Goal: Task Accomplishment & Management: Manage account settings

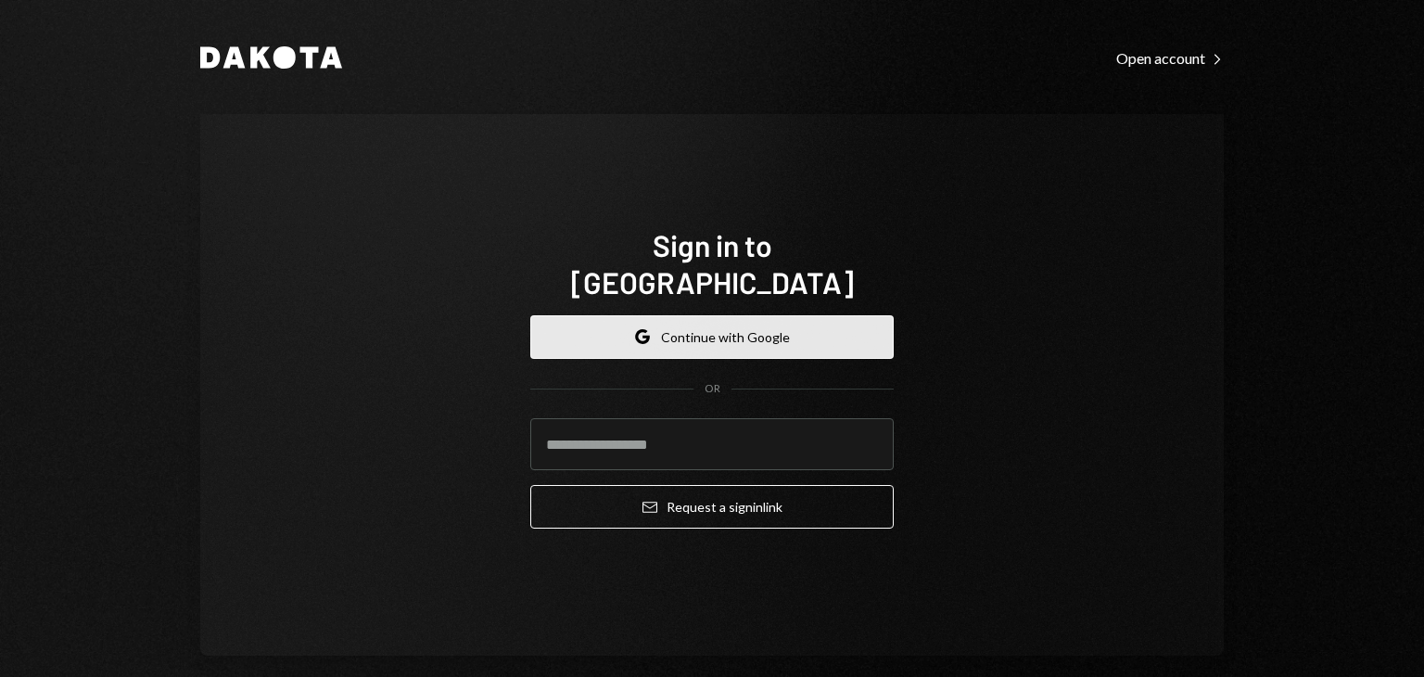
click at [634, 331] on button "Google Continue with Google" at bounding box center [711, 337] width 363 height 44
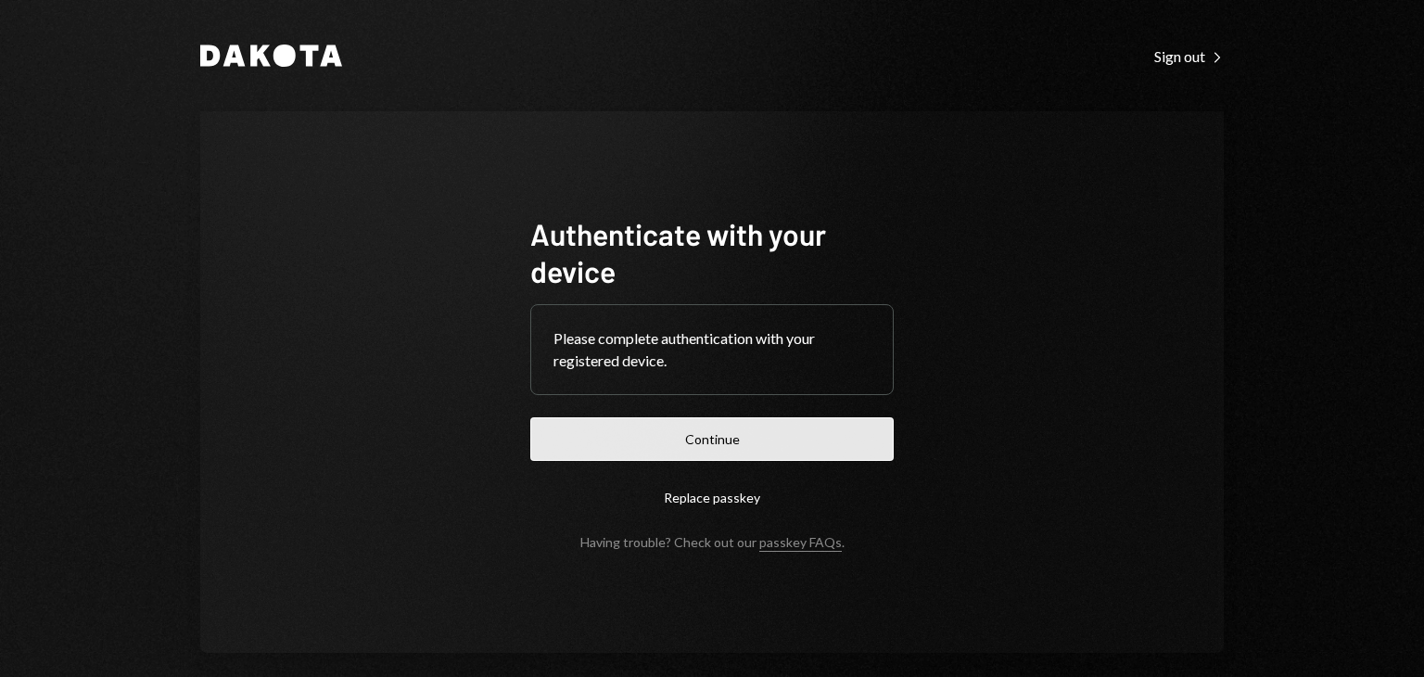
click at [668, 439] on button "Continue" at bounding box center [711, 439] width 363 height 44
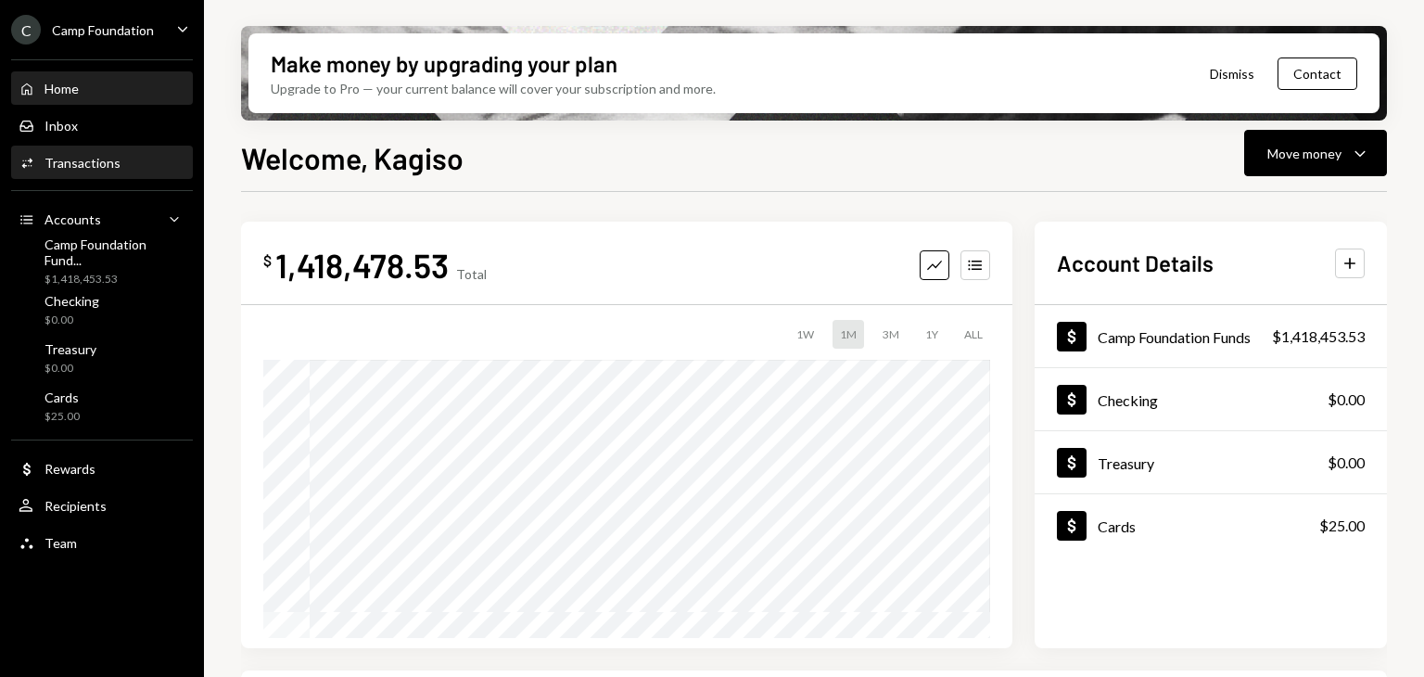
click at [62, 168] on div "Transactions" at bounding box center [82, 163] width 76 height 16
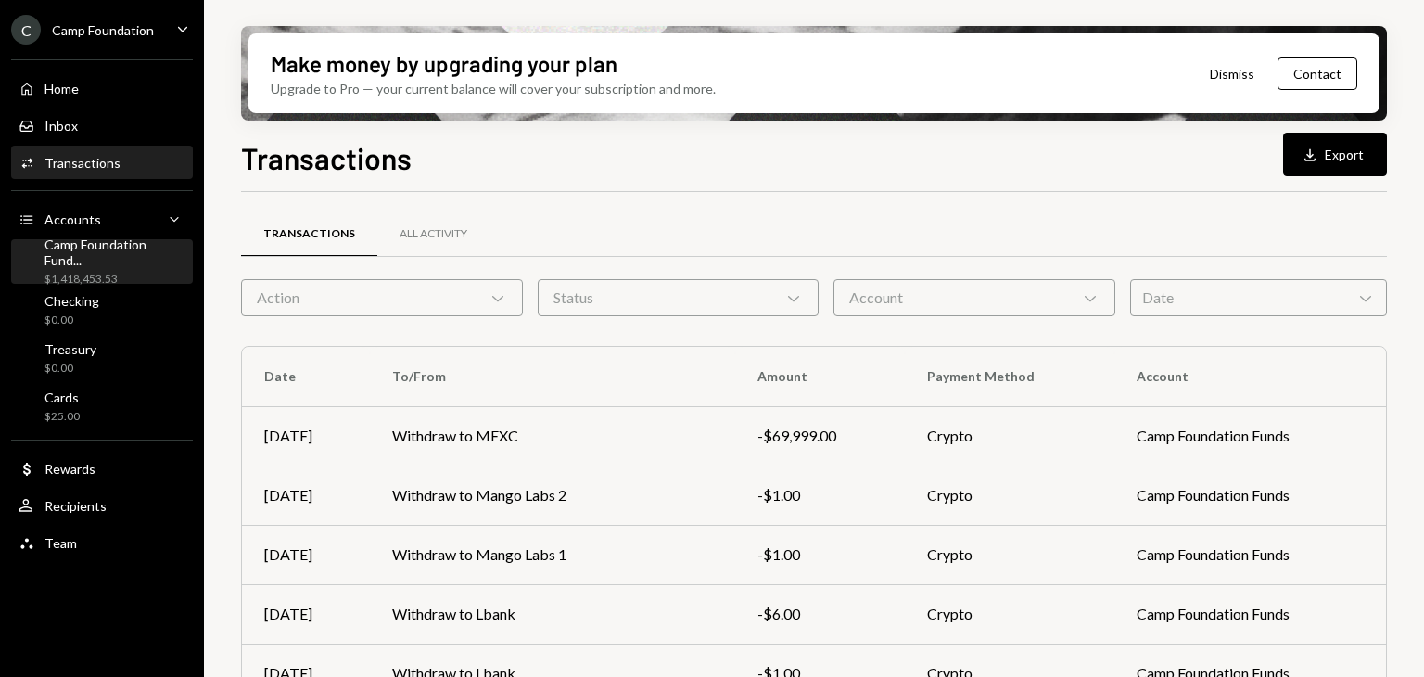
click at [121, 272] on div "$1,418,453.53" at bounding box center [114, 280] width 141 height 16
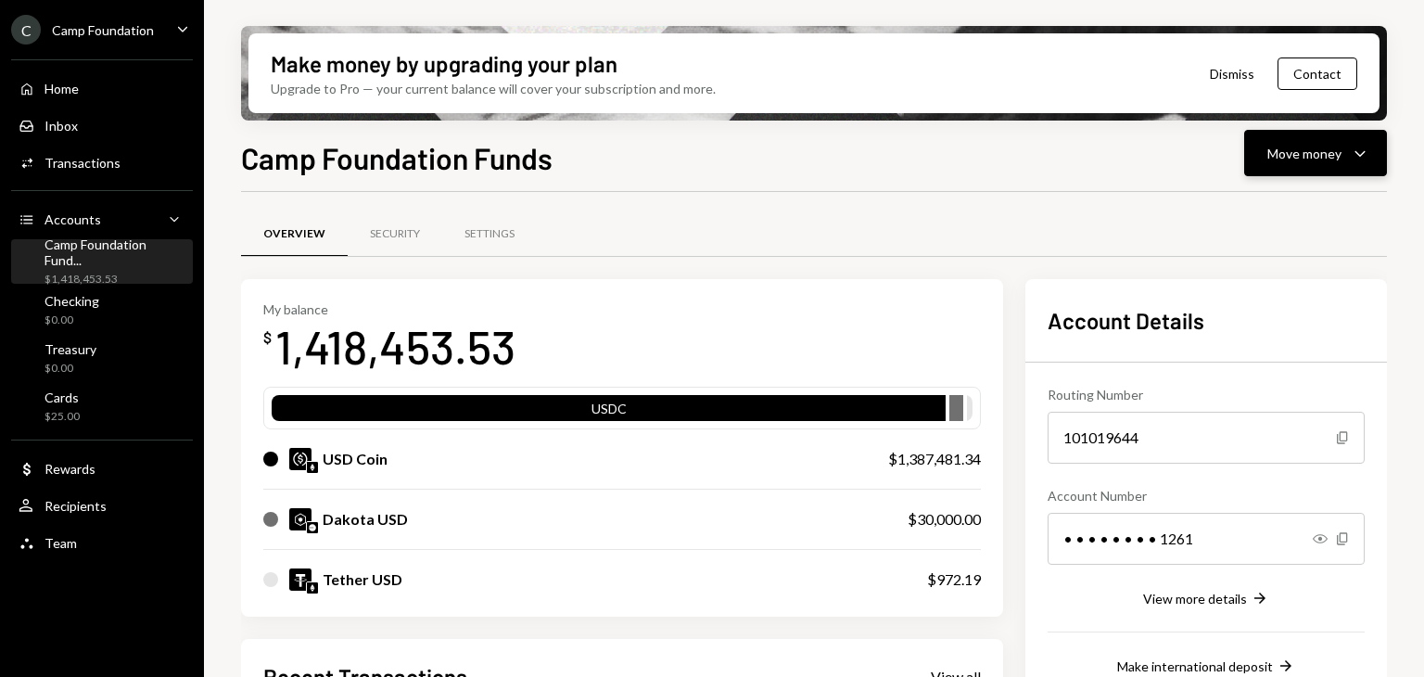
click at [1350, 168] on button "Move money Caret Down" at bounding box center [1315, 153] width 143 height 46
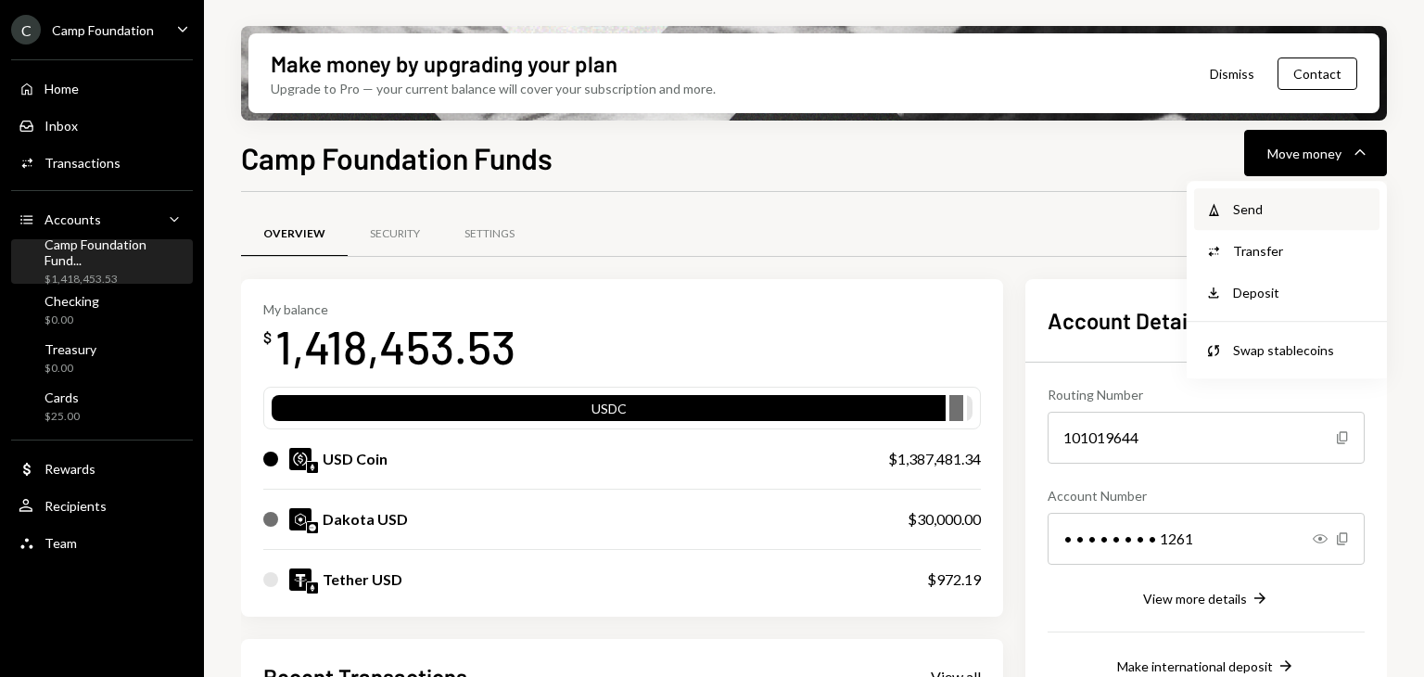
click at [1252, 225] on div "Withdraw Send" at bounding box center [1286, 209] width 185 height 42
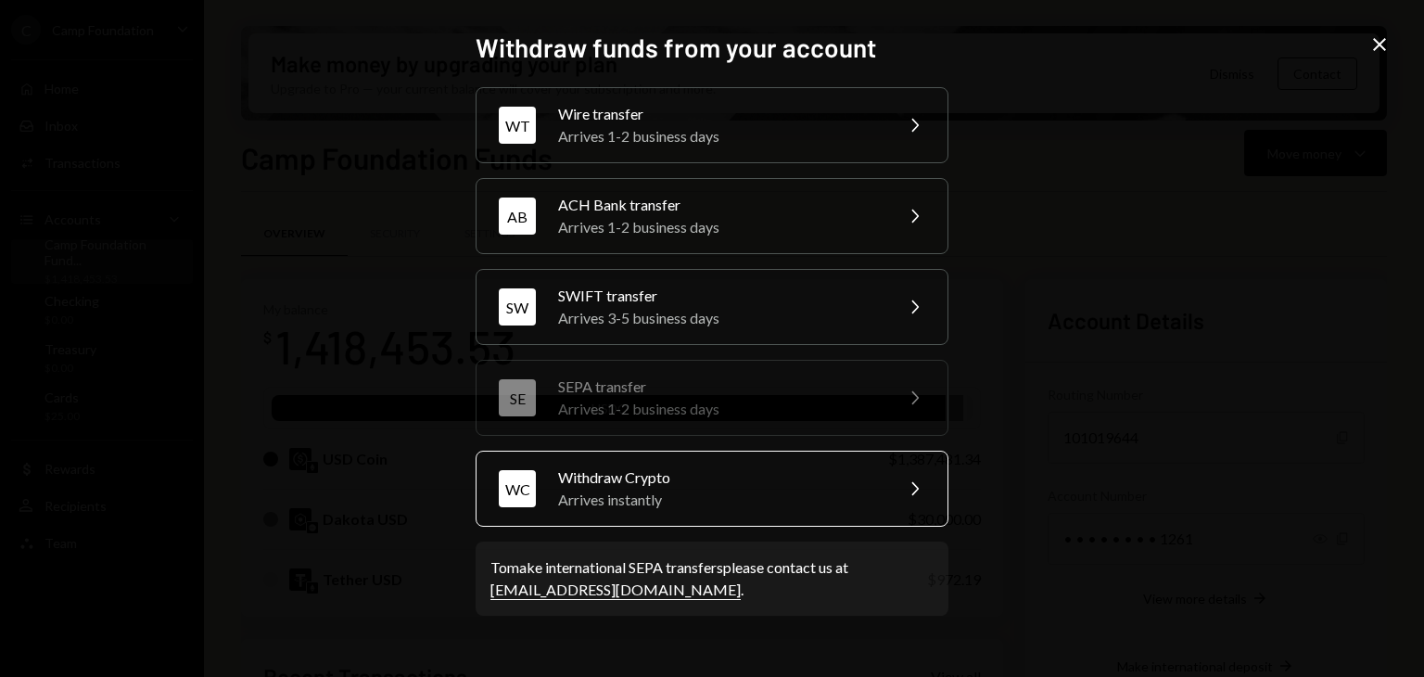
click at [757, 505] on div "Arrives instantly" at bounding box center [719, 500] width 323 height 22
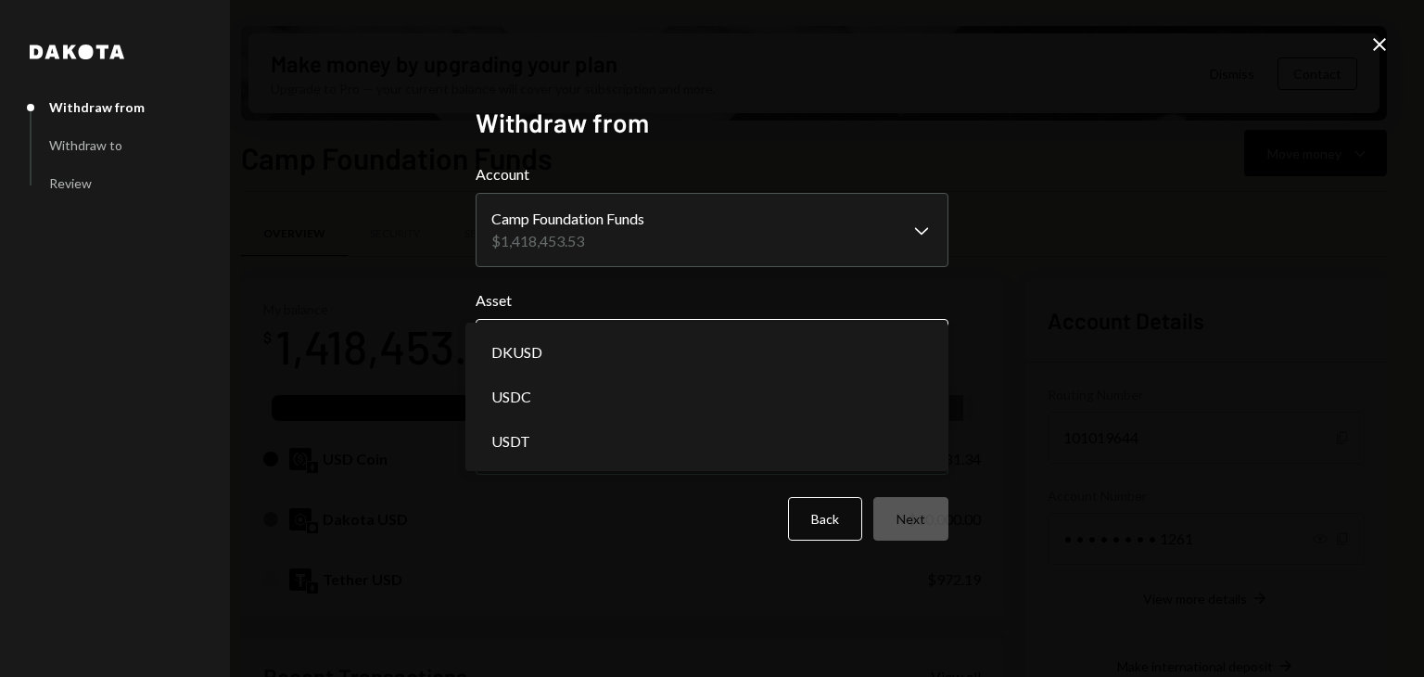
click at [680, 332] on body "C Camp Foundation Caret Down Home Home Inbox Inbox Activities Transactions Acco…" at bounding box center [712, 338] width 1424 height 677
select select "****"
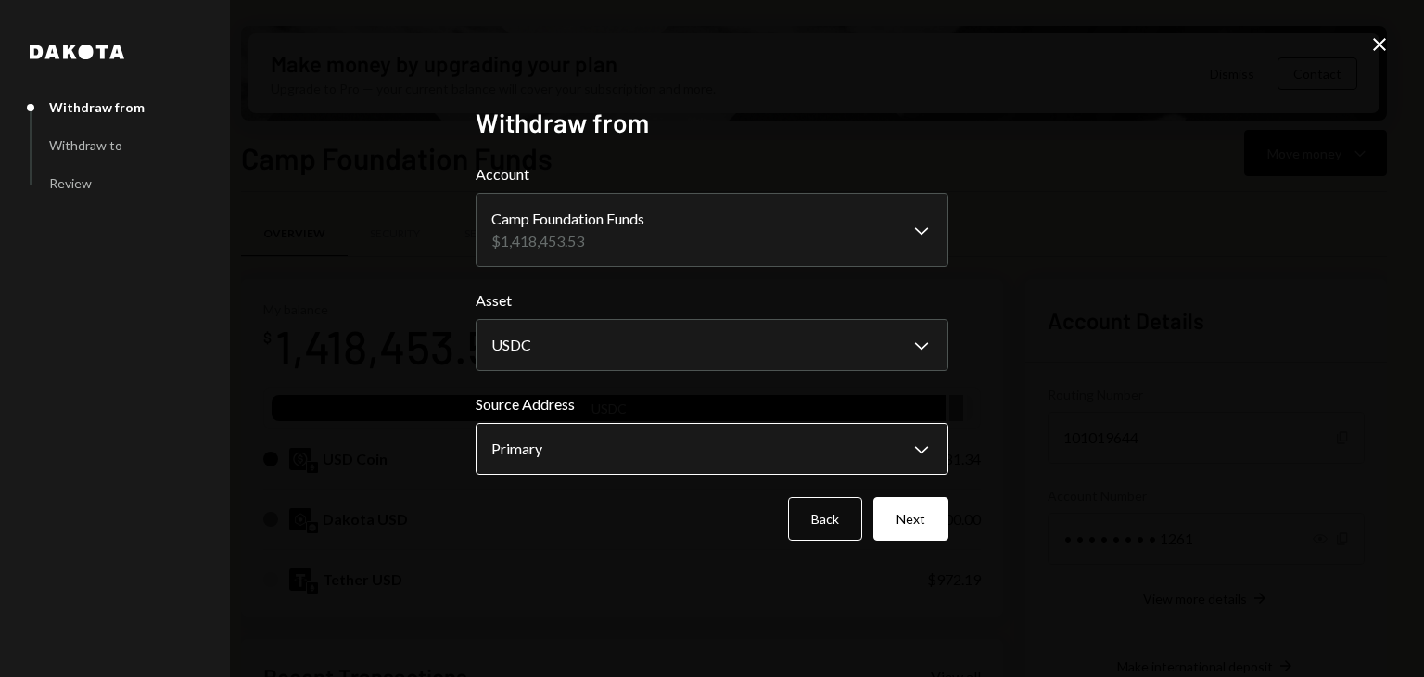
click at [626, 452] on body "C Camp Foundation Caret Down Home Home Inbox Inbox Activities Transactions Acco…" at bounding box center [712, 338] width 1424 height 677
click at [888, 531] on button "Next" at bounding box center [910, 519] width 75 height 44
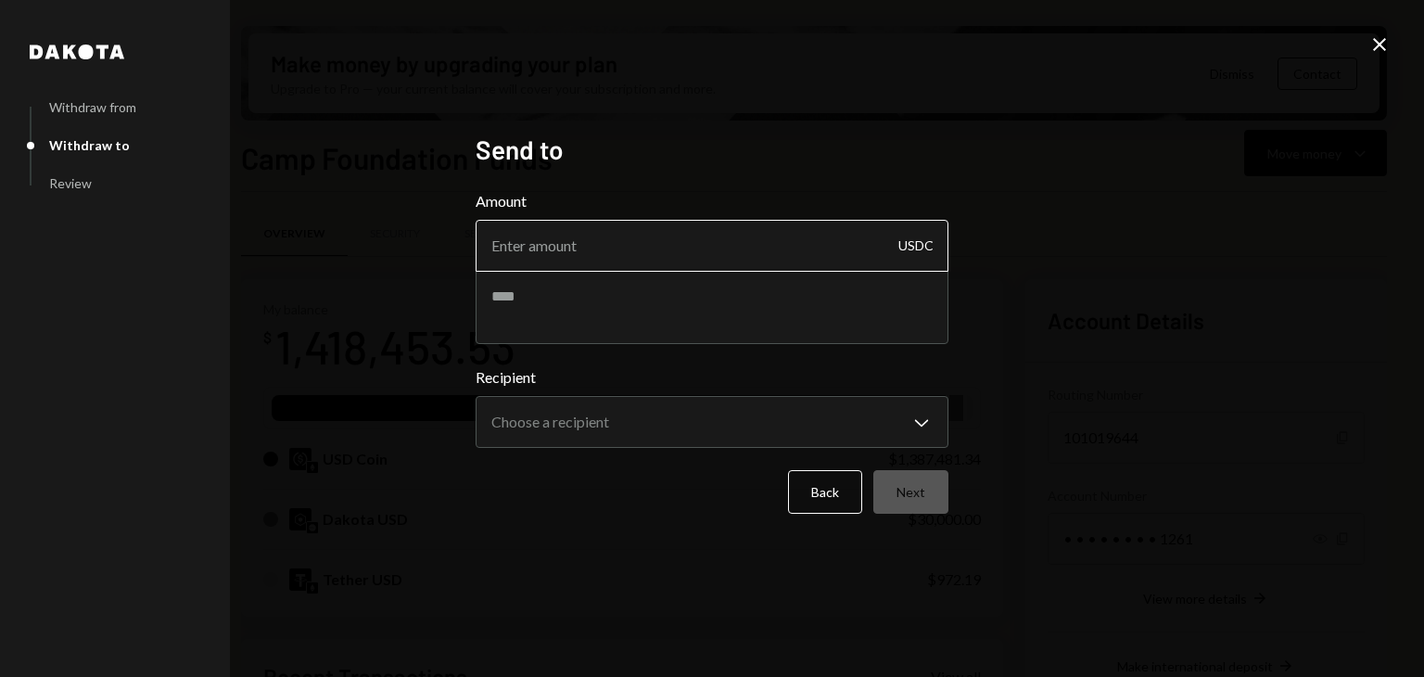
click at [629, 258] on input "Amount" at bounding box center [712, 246] width 473 height 52
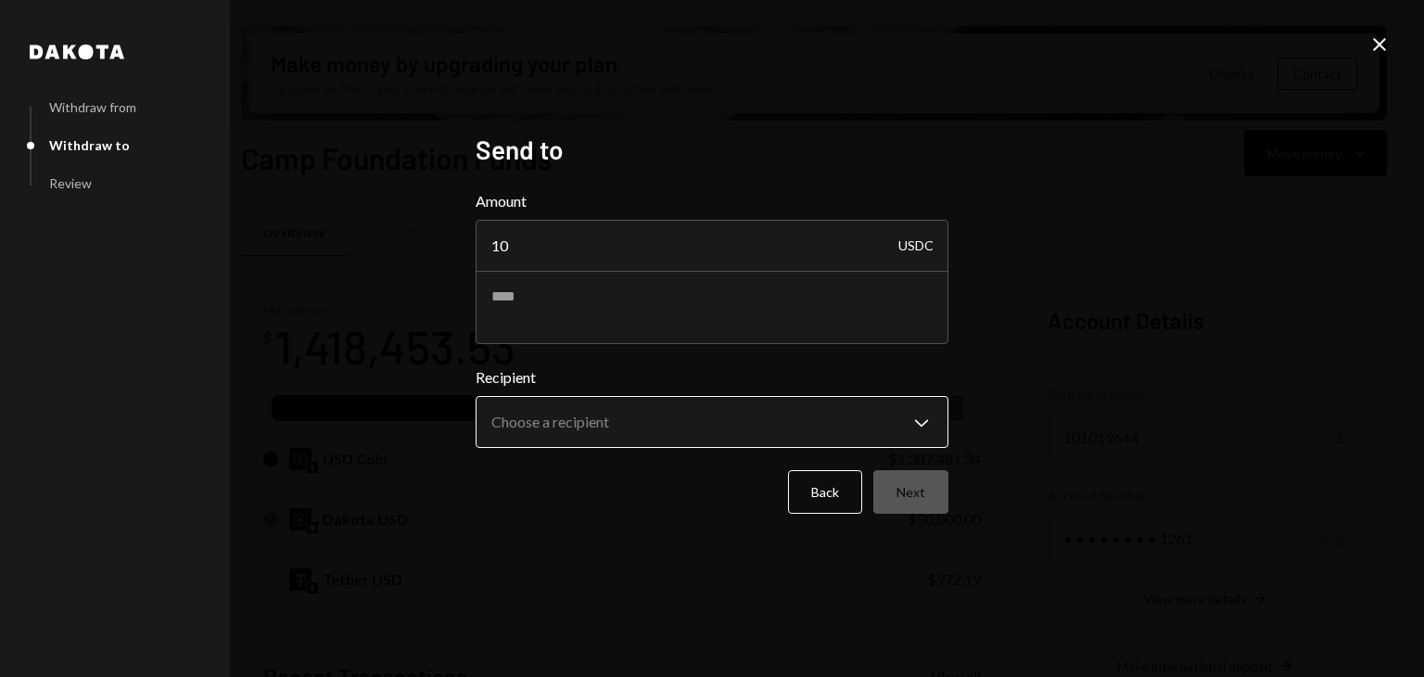
type input "10"
click at [577, 441] on body "C Camp Foundation Caret Down Home Home Inbox Inbox Activities Transactions Acco…" at bounding box center [712, 338] width 1424 height 677
click at [1010, 504] on div "**********" at bounding box center [712, 338] width 1424 height 677
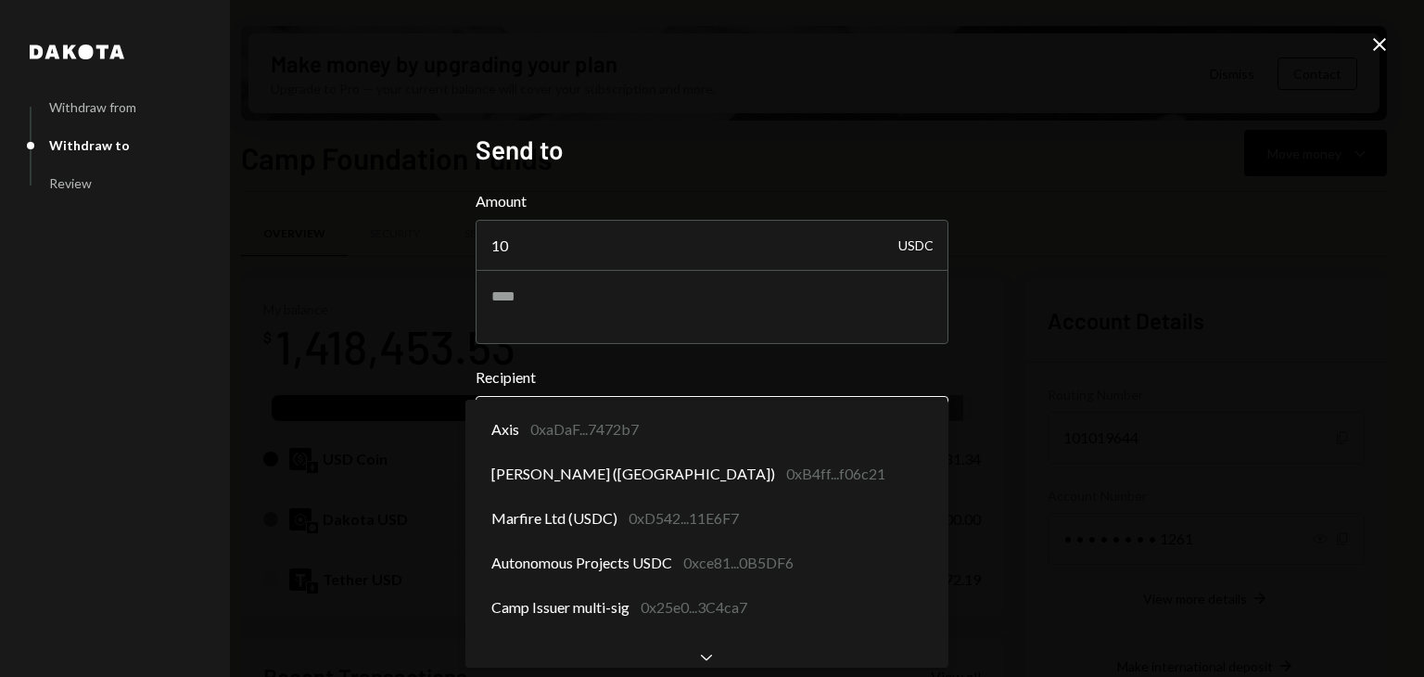
click at [867, 405] on body "C Camp Foundation Caret Down Home Home Inbox Inbox Activities Transactions Acco…" at bounding box center [712, 338] width 1424 height 677
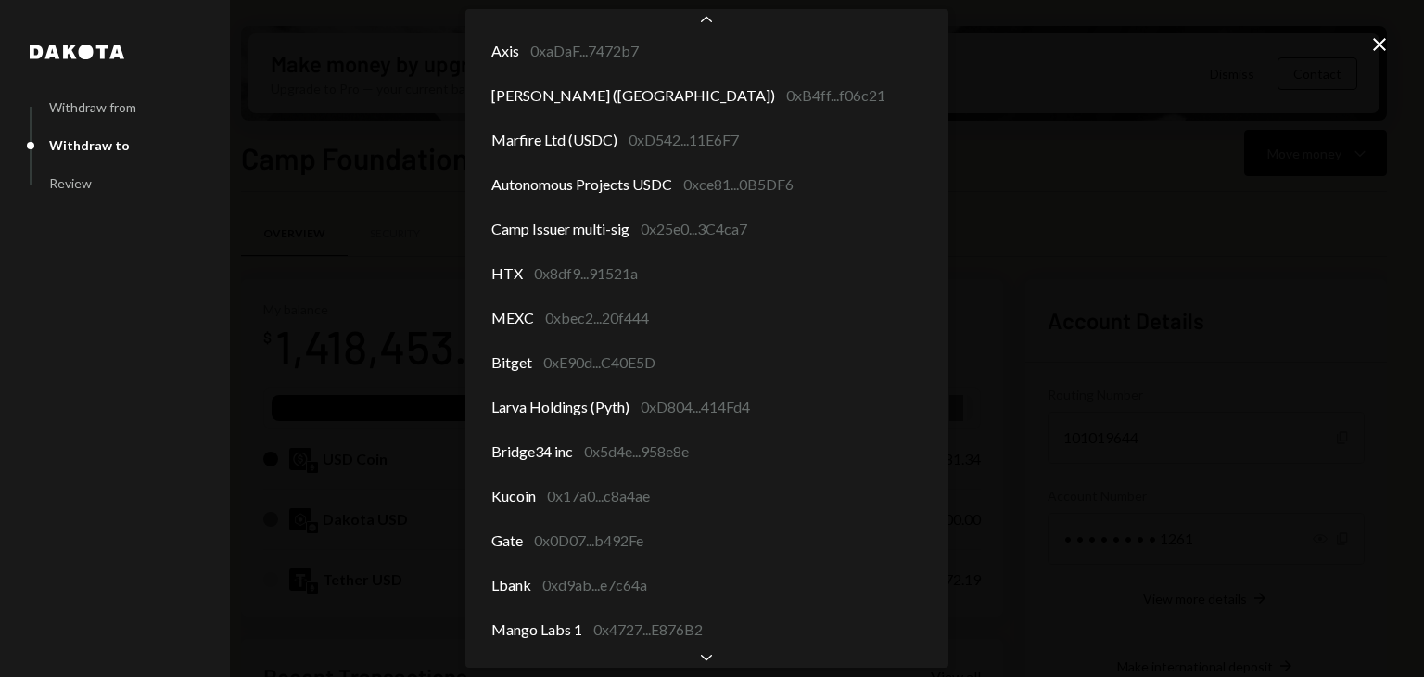
scroll to position [45, 0]
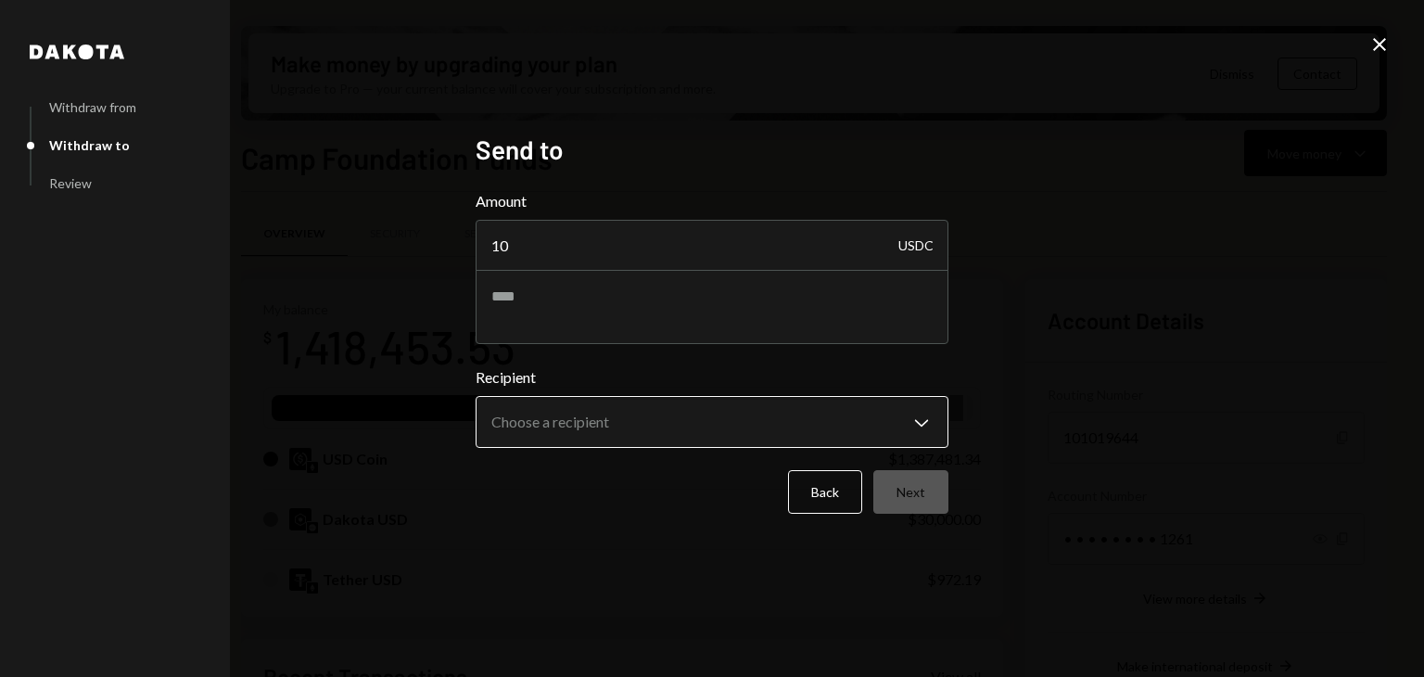
click at [687, 417] on body "C Camp Foundation Caret Down Home Home Inbox Inbox Activities Transactions Acco…" at bounding box center [712, 338] width 1424 height 677
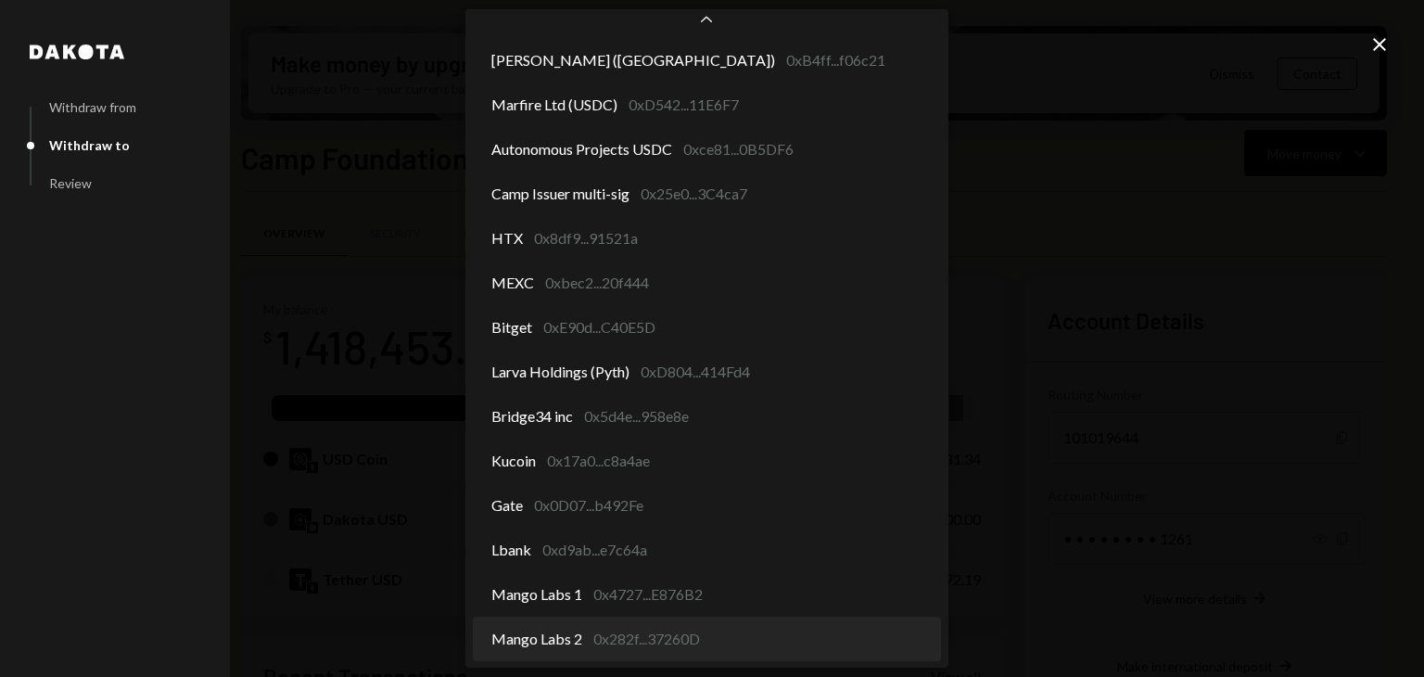
select select "**********"
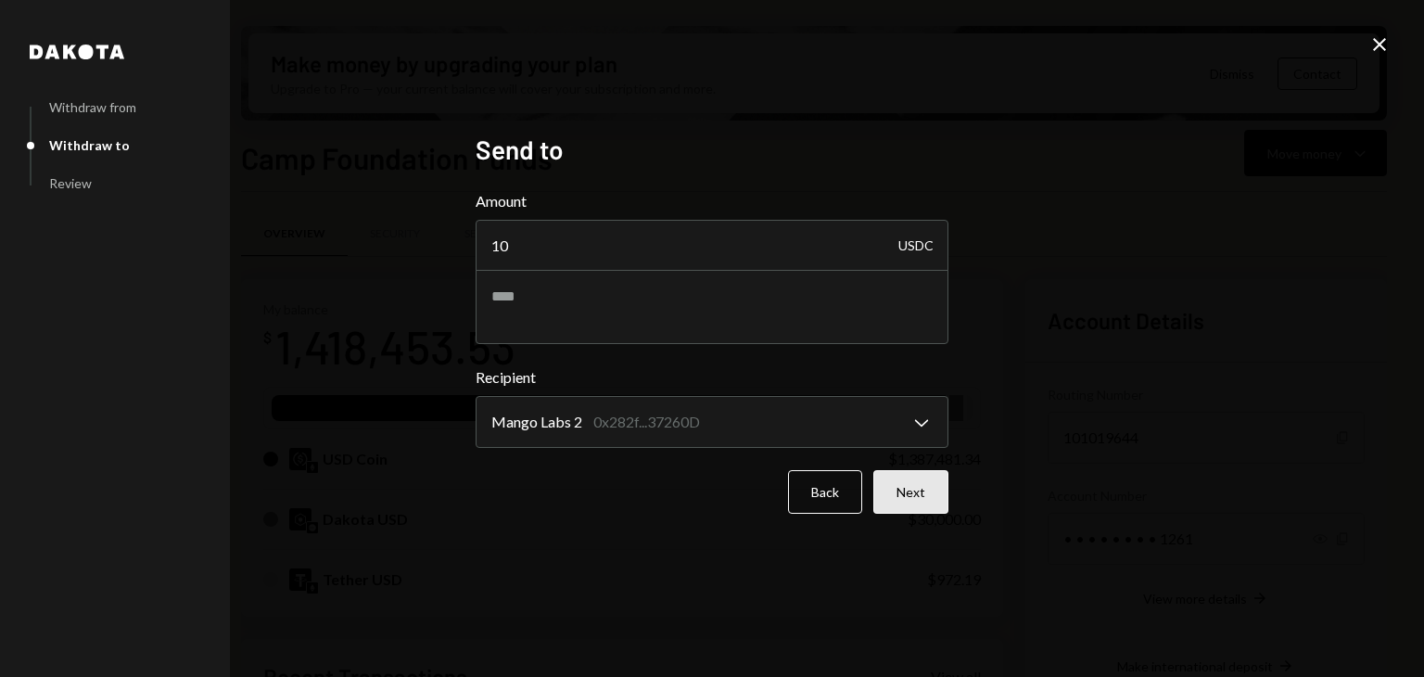
click at [934, 487] on button "Next" at bounding box center [910, 492] width 75 height 44
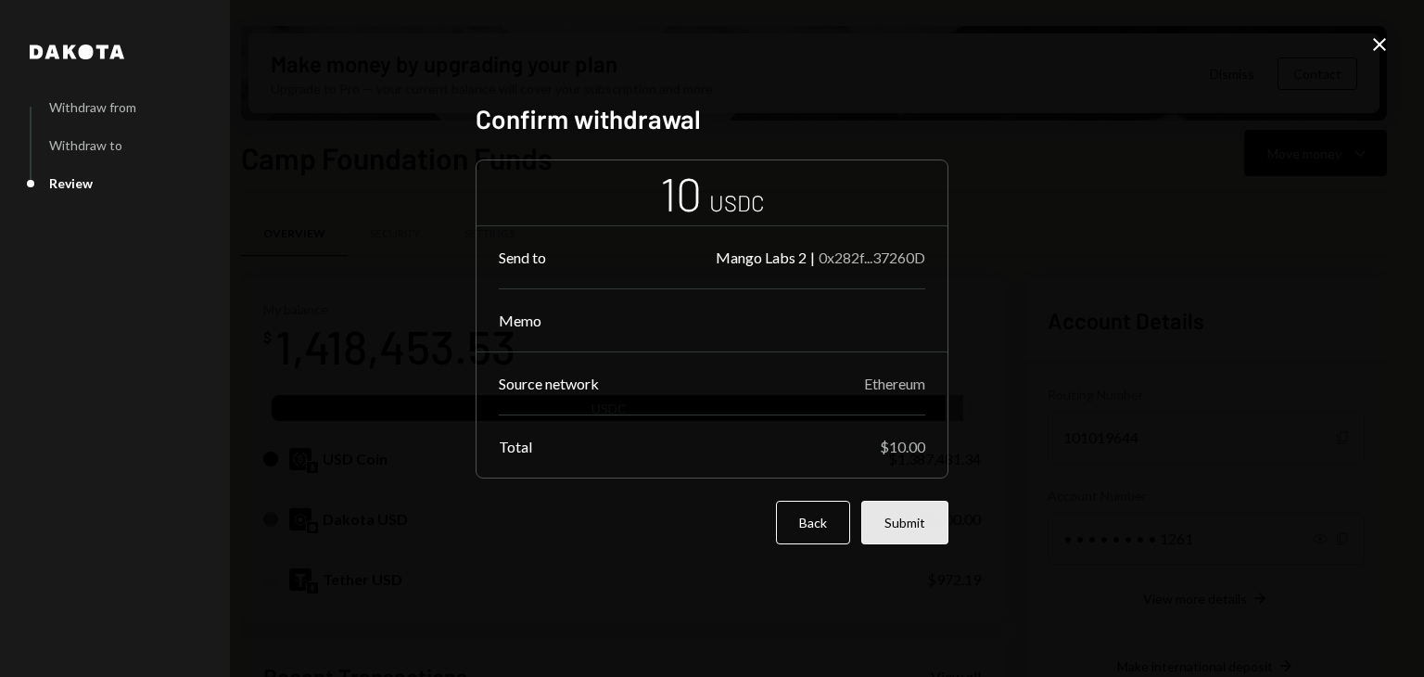
click at [912, 526] on button "Submit" at bounding box center [904, 523] width 87 height 44
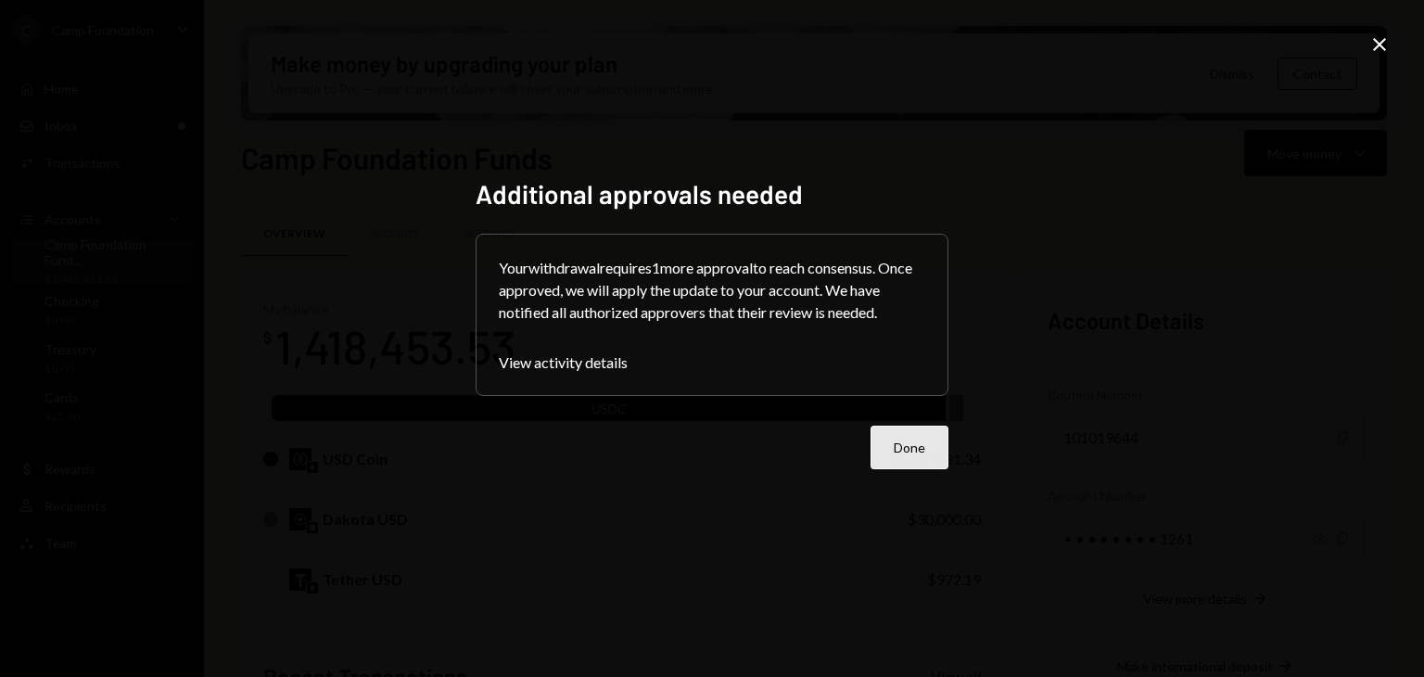
click at [907, 430] on button "Done" at bounding box center [910, 448] width 78 height 44
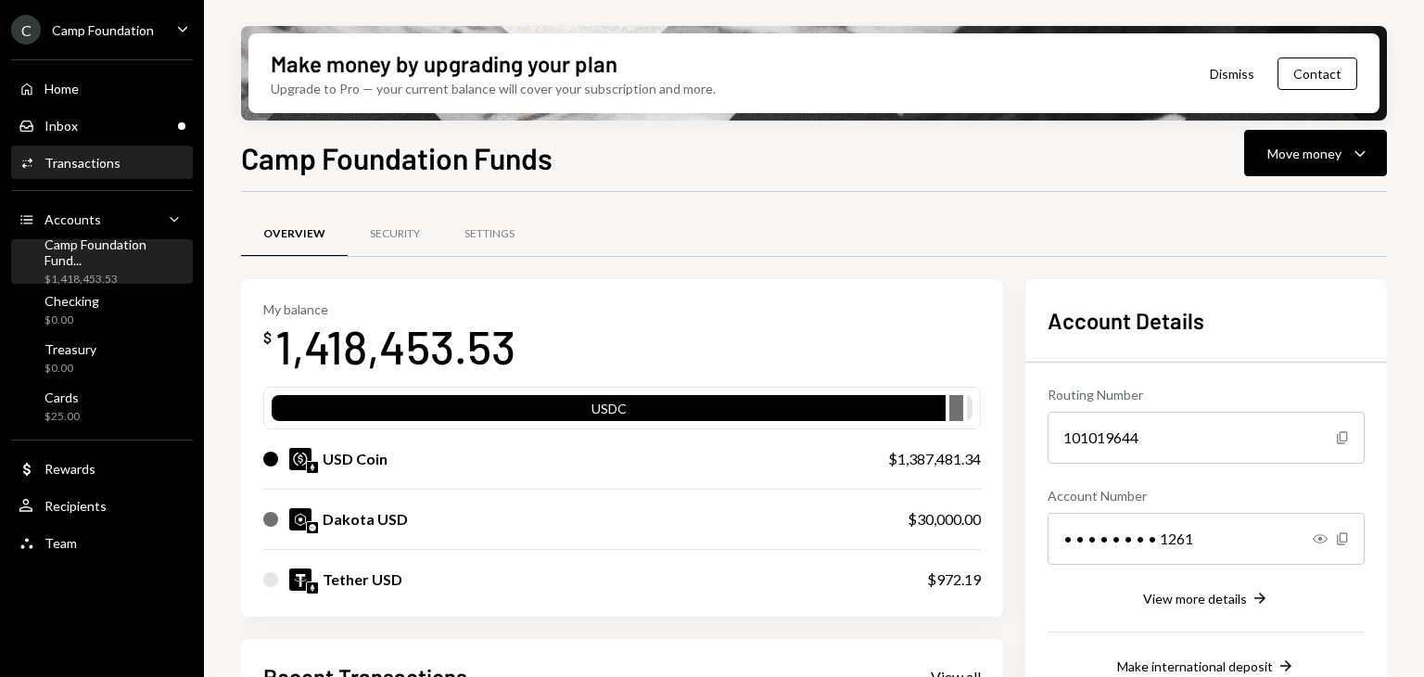
click at [161, 175] on div "Activities Transactions" at bounding box center [102, 163] width 167 height 32
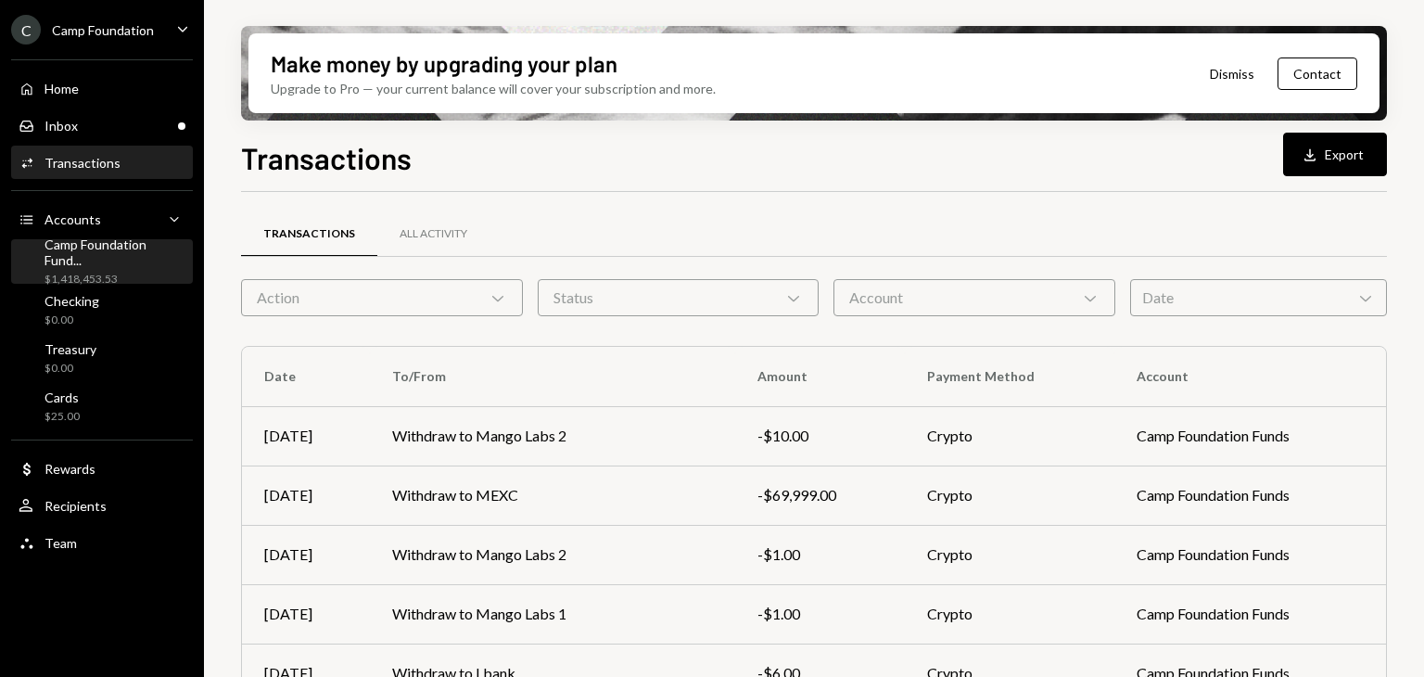
click at [130, 272] on div "$1,418,453.53" at bounding box center [114, 280] width 141 height 16
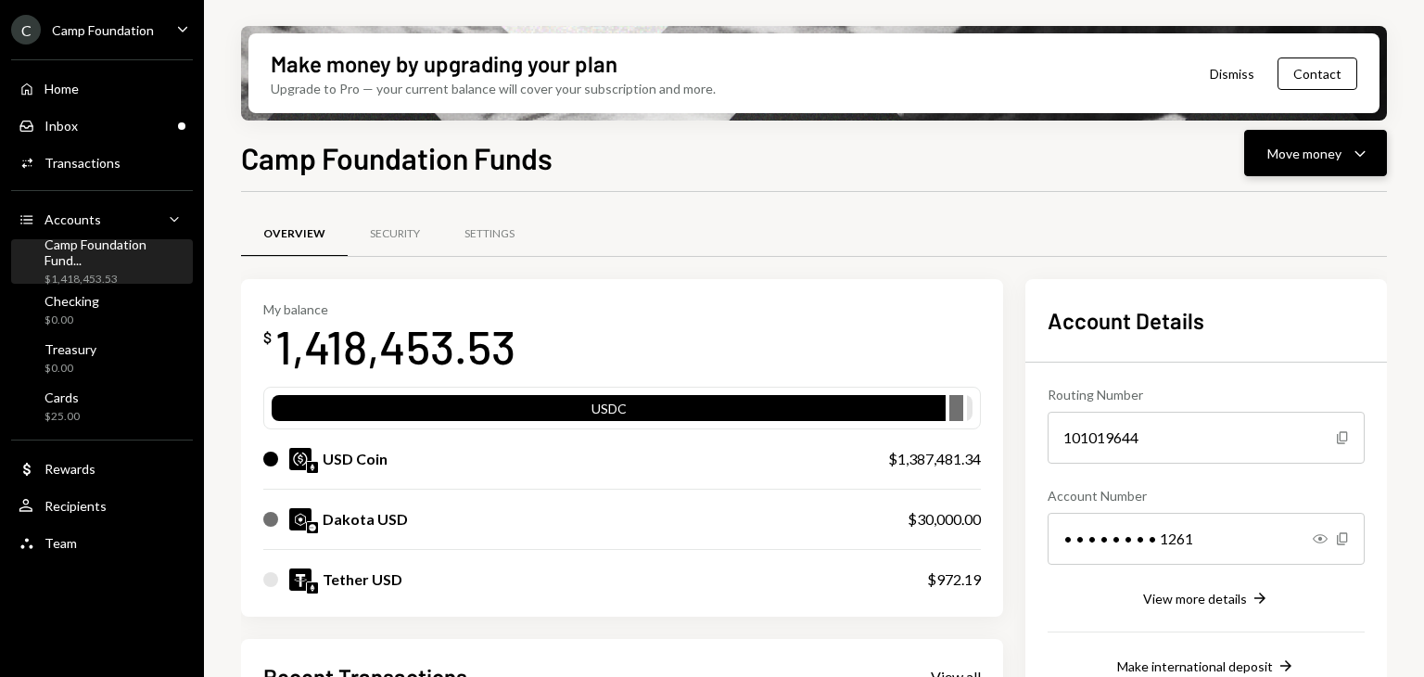
click at [1325, 133] on button "Move money Caret Down" at bounding box center [1315, 153] width 143 height 46
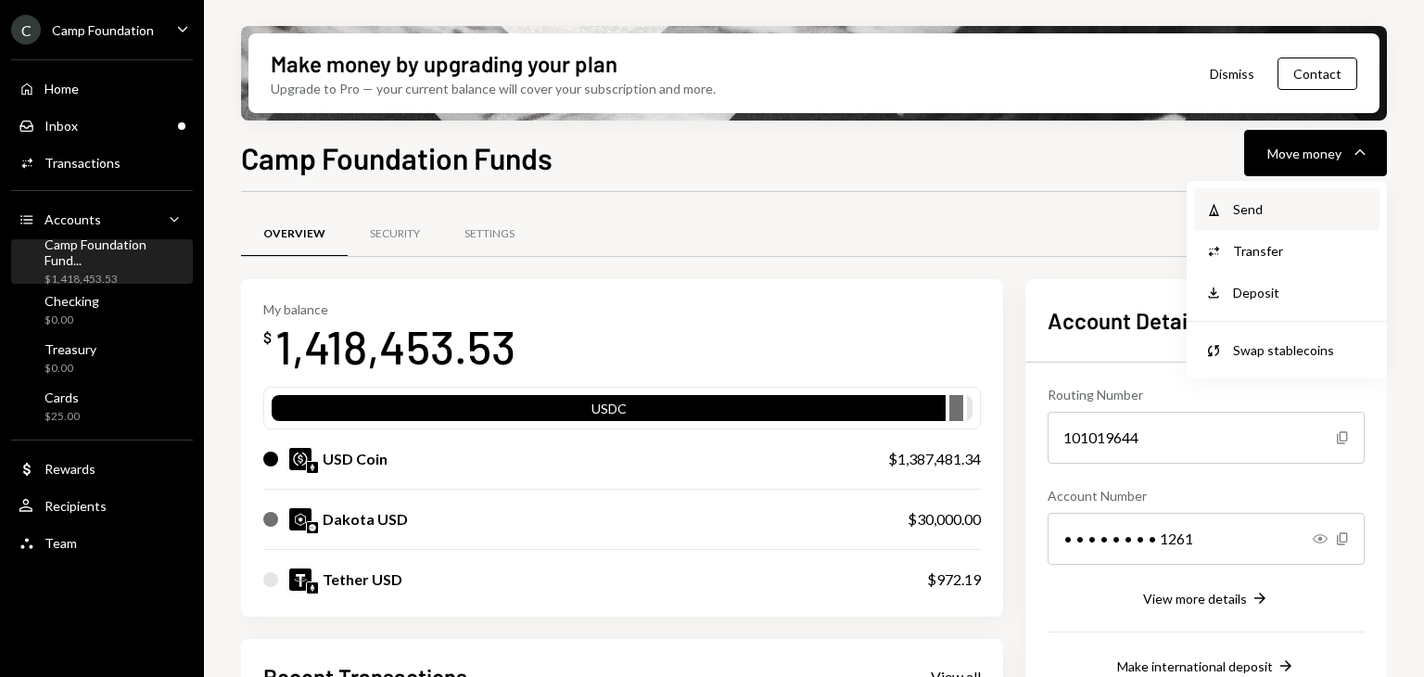
click at [1249, 197] on div "Withdraw Send" at bounding box center [1286, 209] width 185 height 42
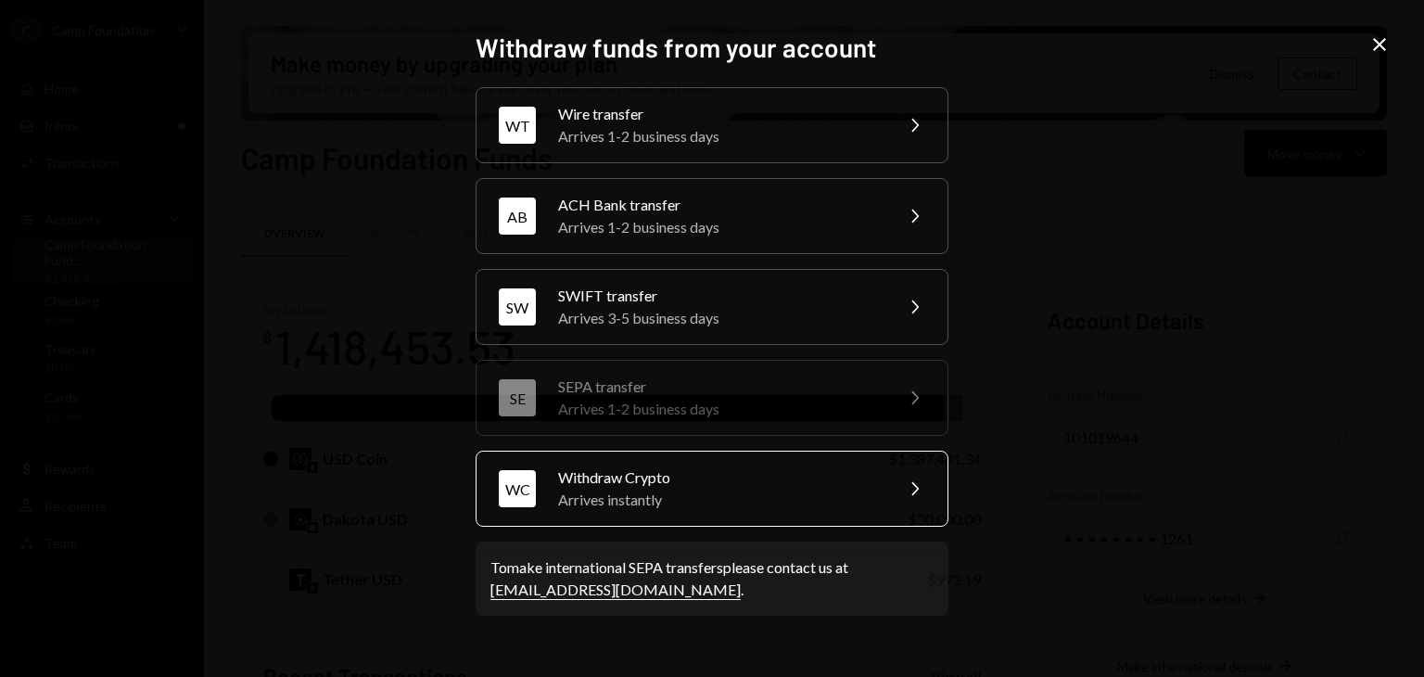
click at [764, 462] on div "WC Withdraw Crypto Arrives instantly Chevron Right" at bounding box center [712, 489] width 473 height 76
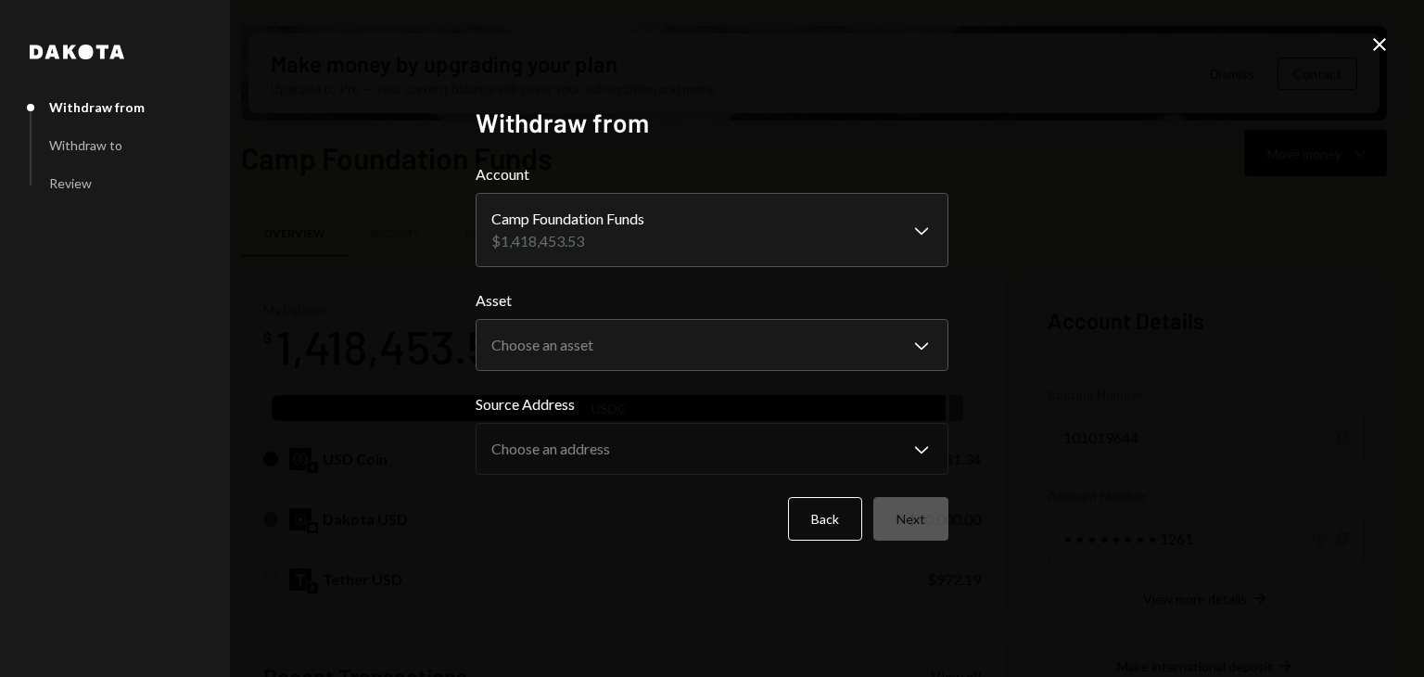
click at [726, 372] on form "**********" at bounding box center [712, 351] width 473 height 377
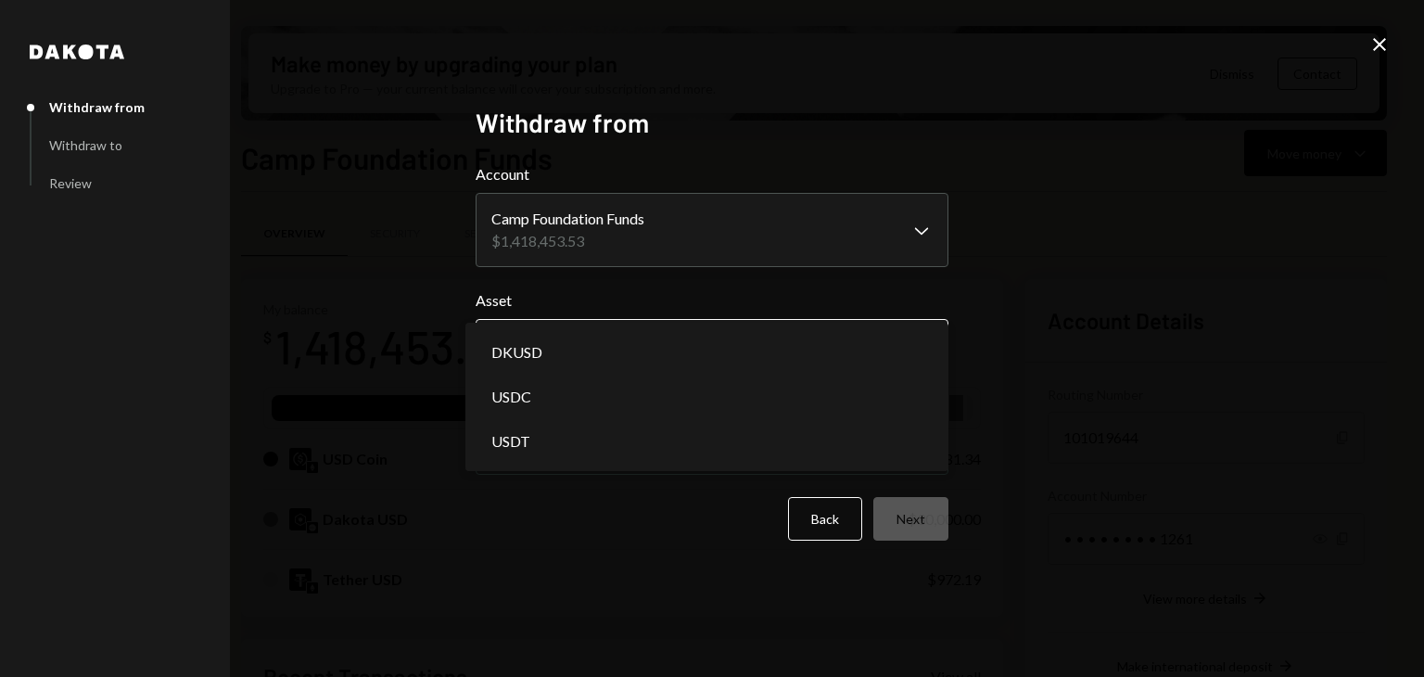
click at [727, 354] on body "C Camp Foundation Caret Down Home Home Inbox Inbox Activities Transactions Acco…" at bounding box center [712, 338] width 1424 height 677
select select "****"
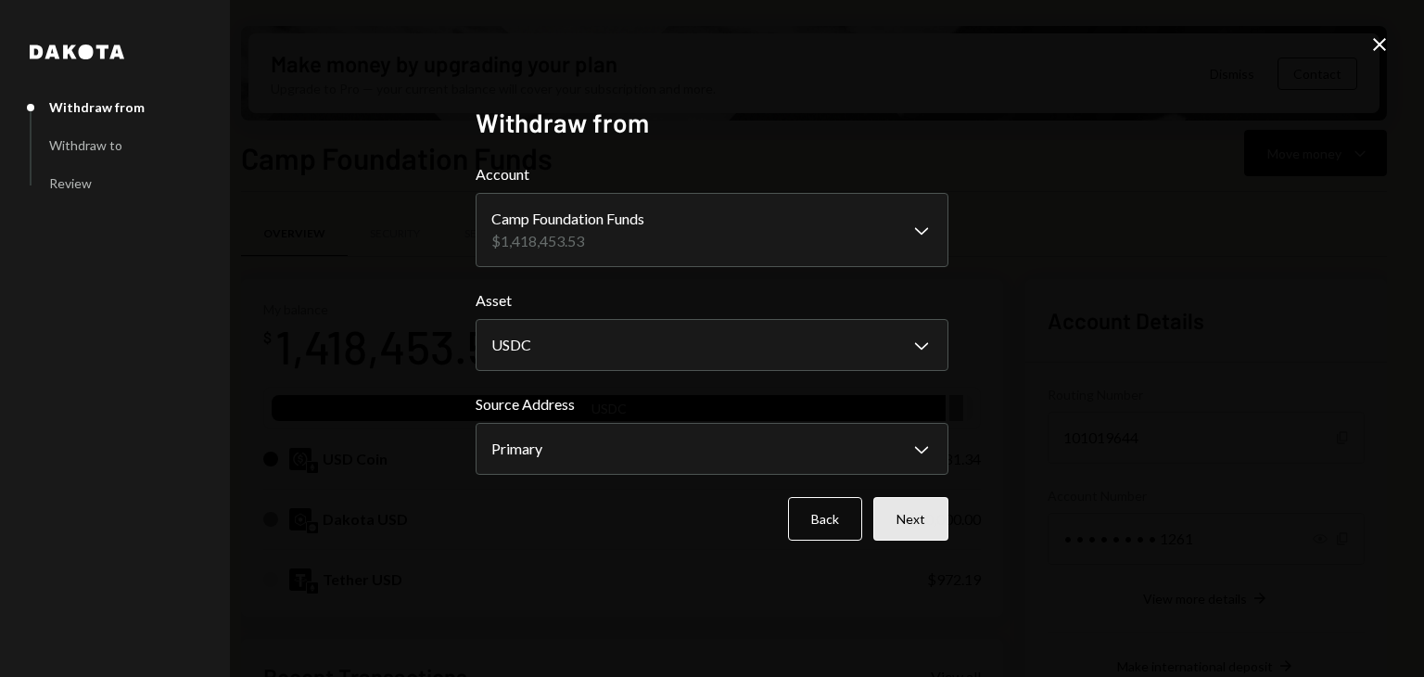
click at [934, 508] on button "Next" at bounding box center [910, 519] width 75 height 44
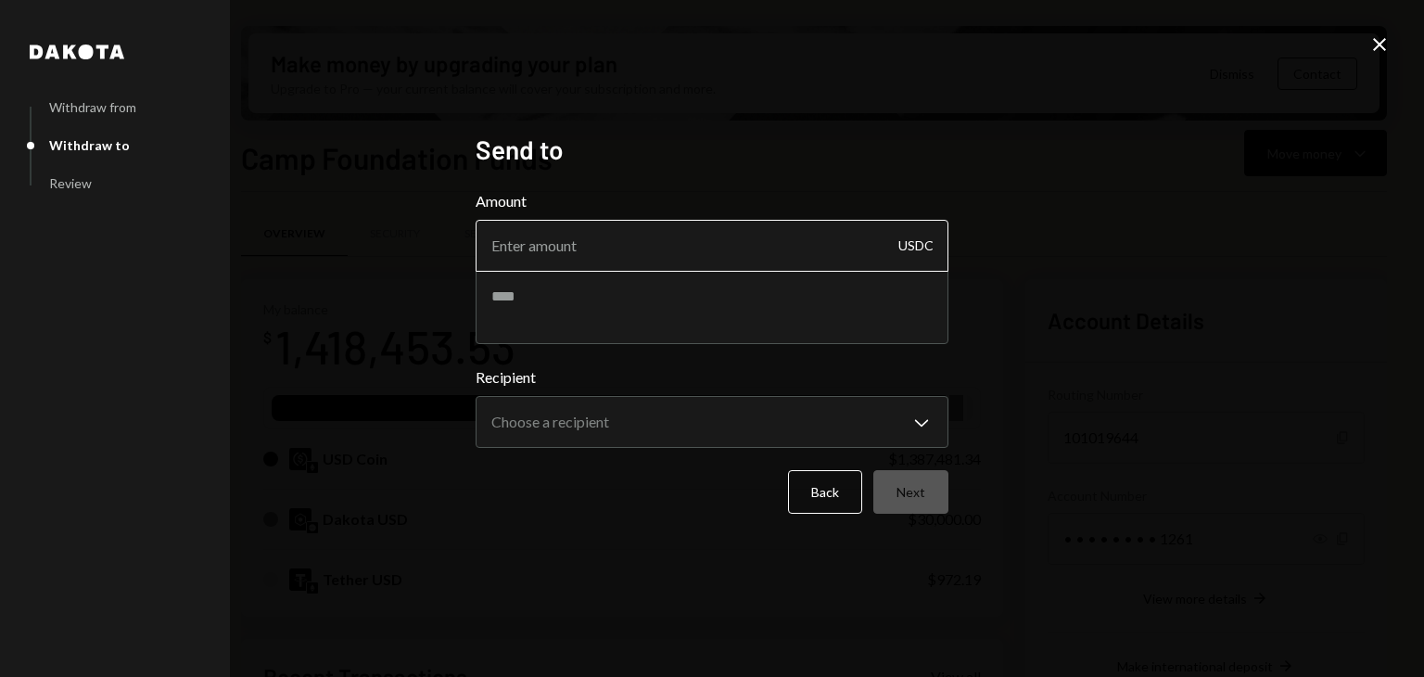
click at [738, 257] on input "Amount" at bounding box center [712, 246] width 473 height 52
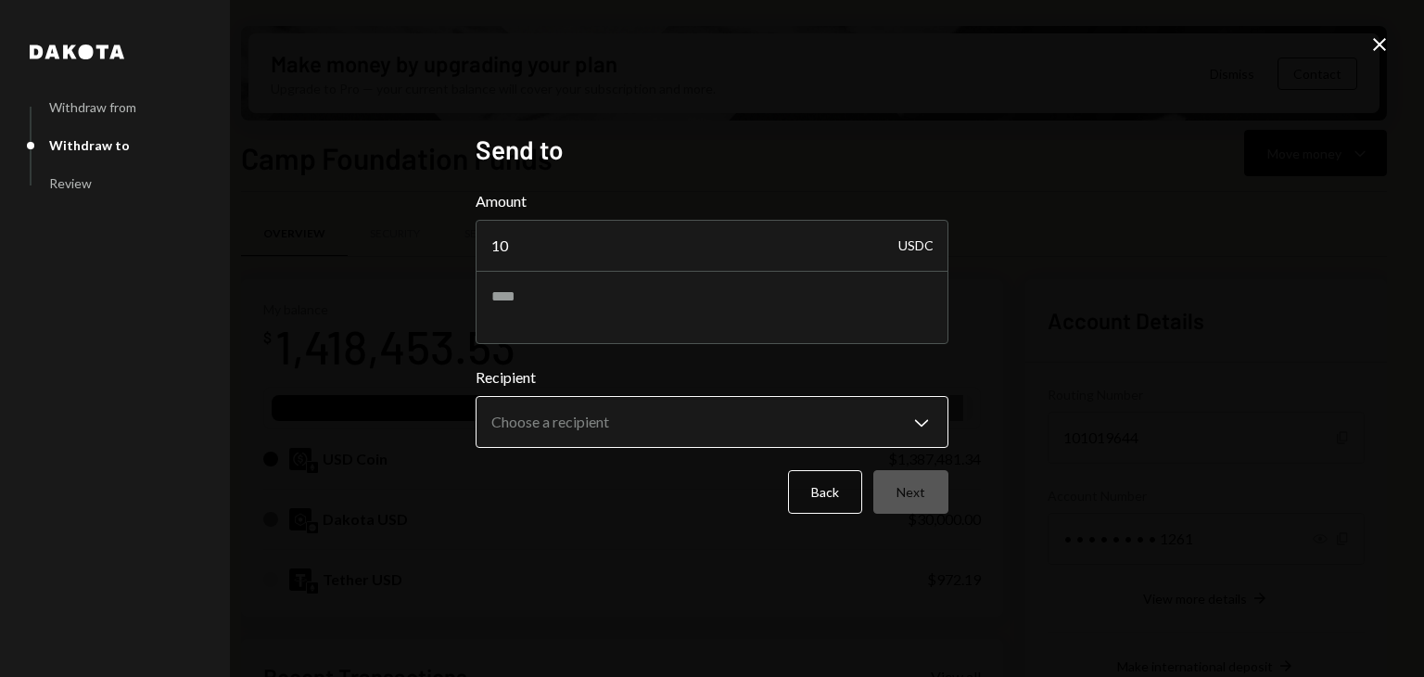
type input "10"
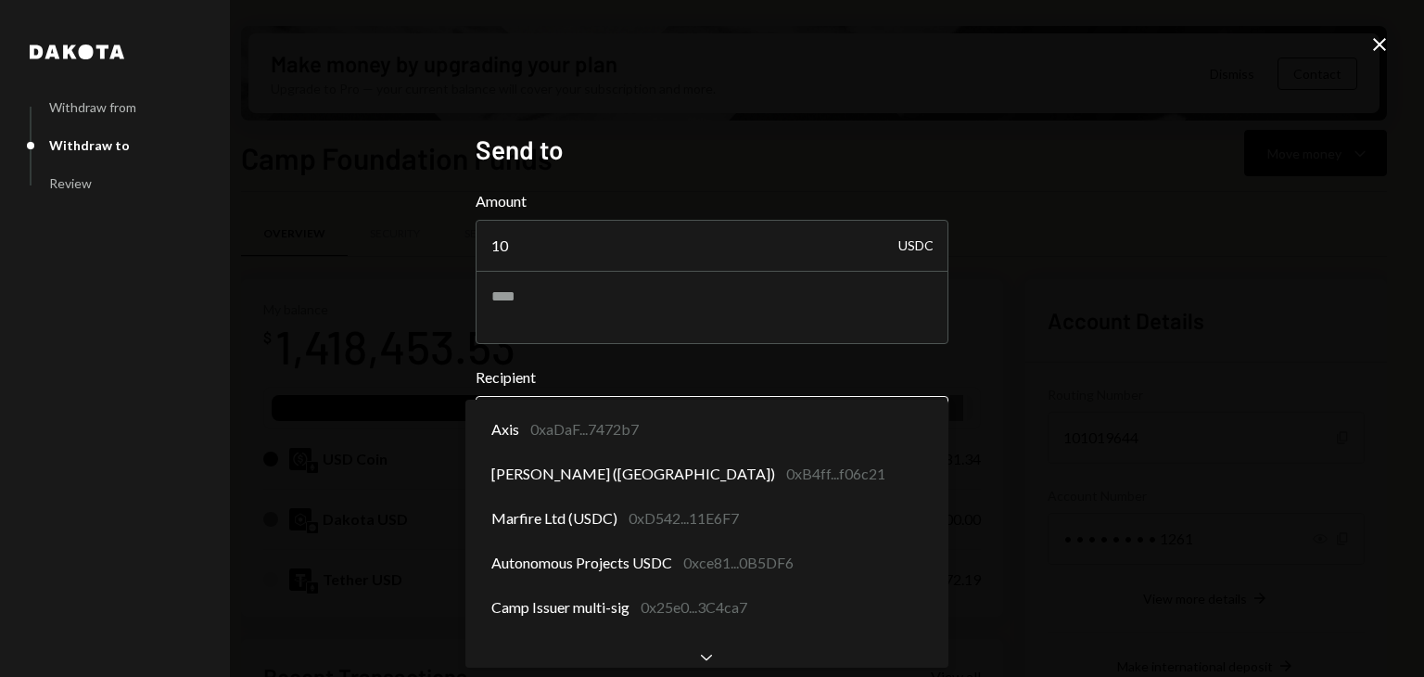
click at [653, 404] on body "C Camp Foundation Caret Down Home Home Inbox Inbox Activities Transactions Acco…" at bounding box center [712, 338] width 1424 height 677
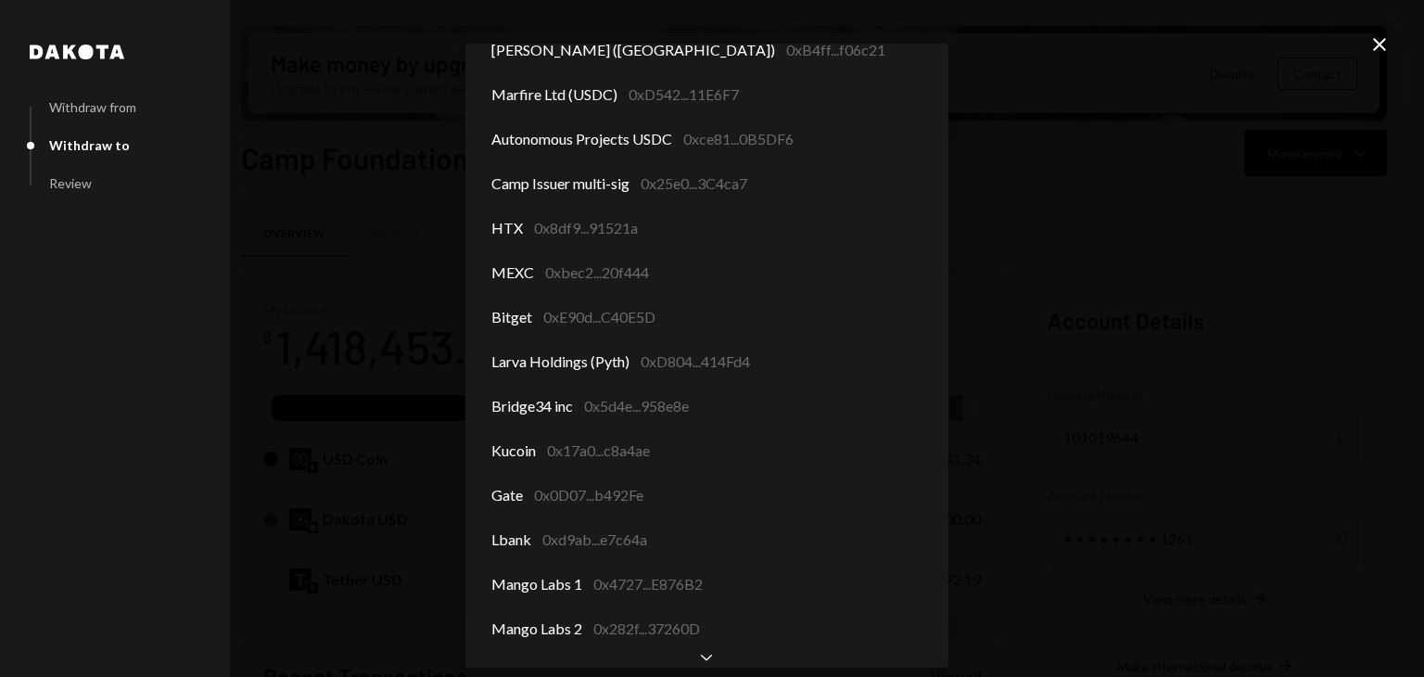
scroll to position [45, 0]
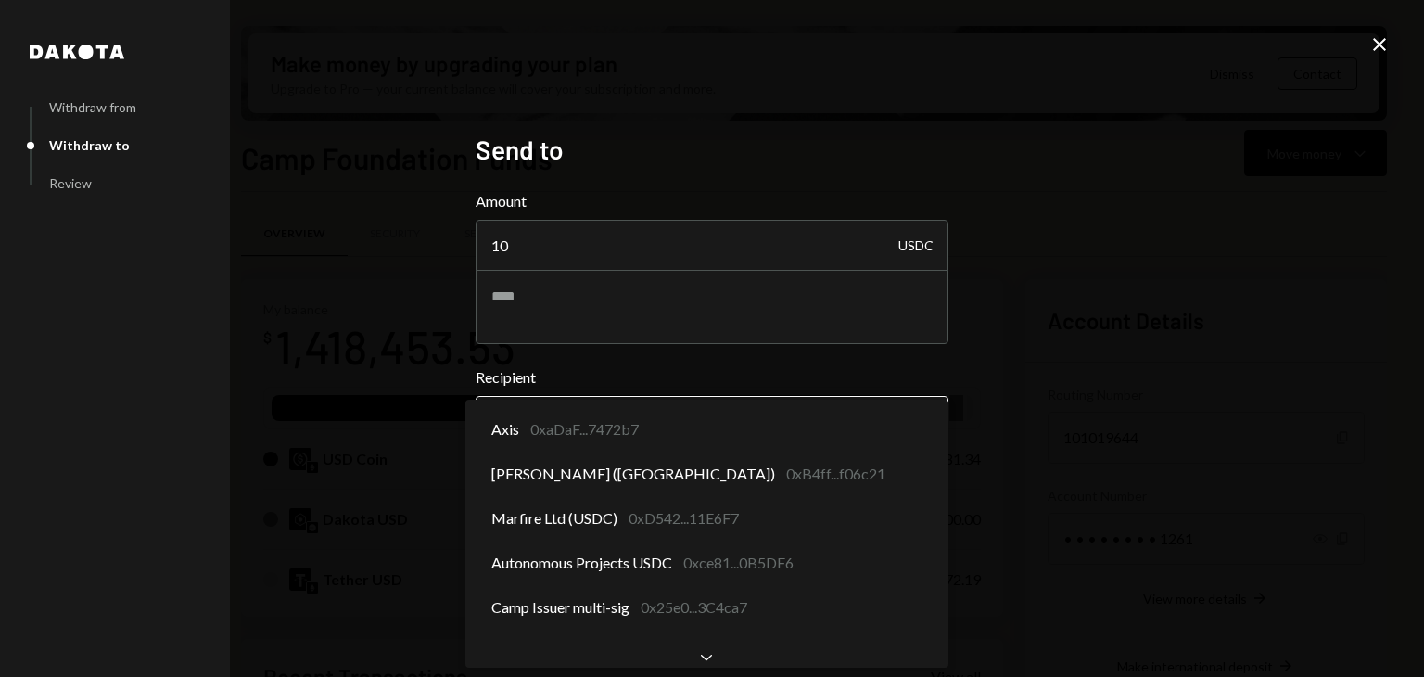
click at [751, 427] on body "C Camp Foundation Caret Down Home Home Inbox Inbox Activities Transactions Acco…" at bounding box center [712, 338] width 1424 height 677
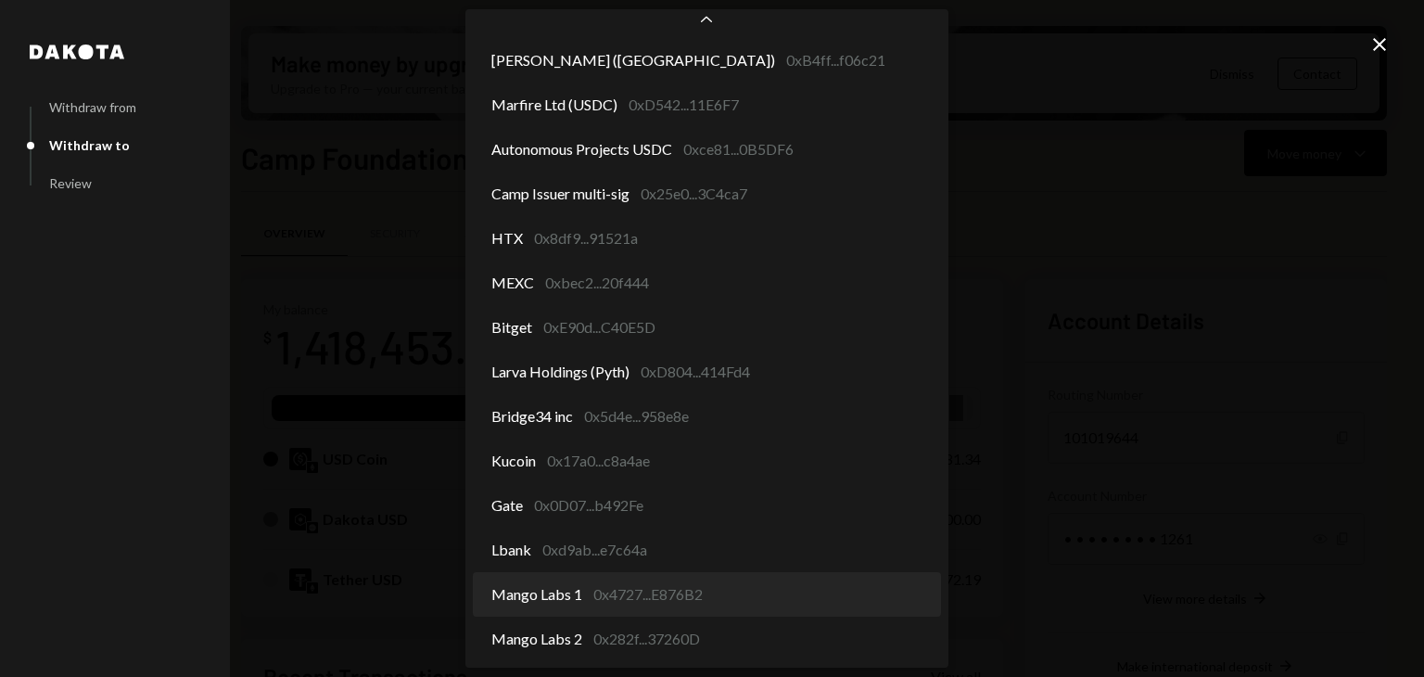
select select "**********"
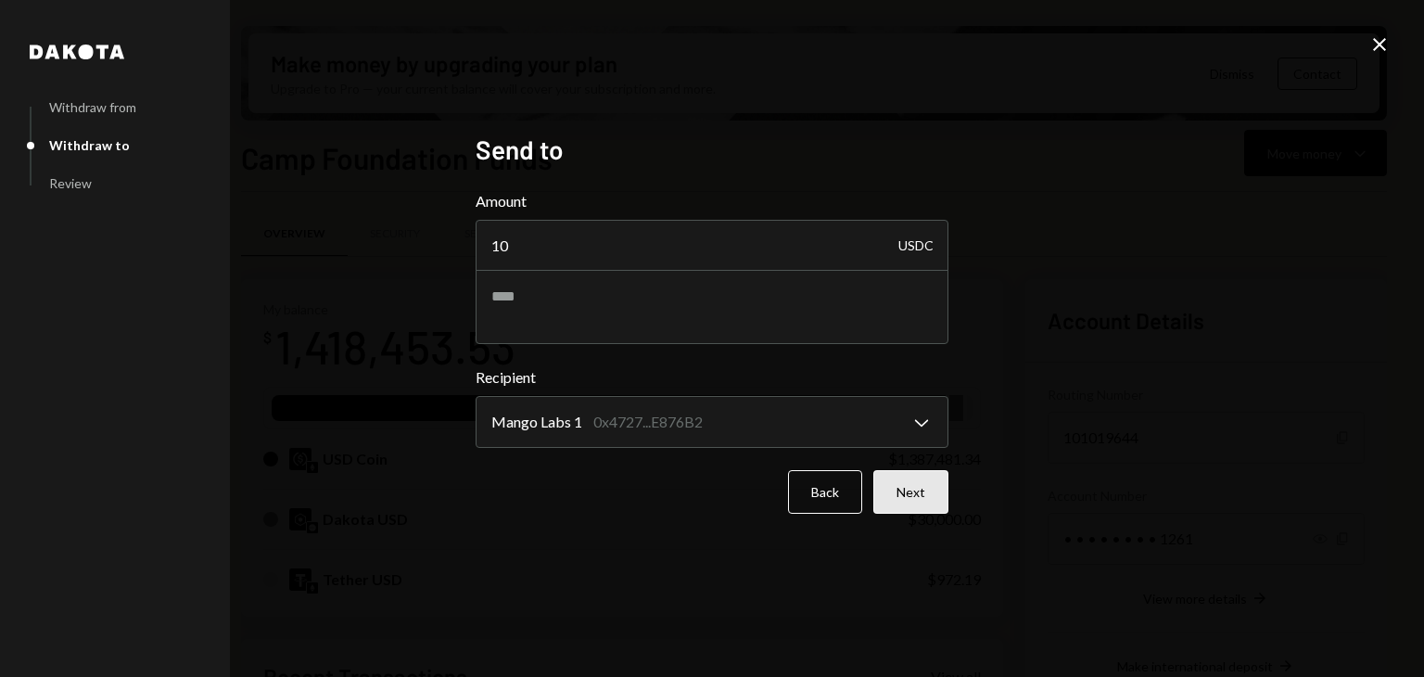
click at [912, 513] on button "Next" at bounding box center [910, 492] width 75 height 44
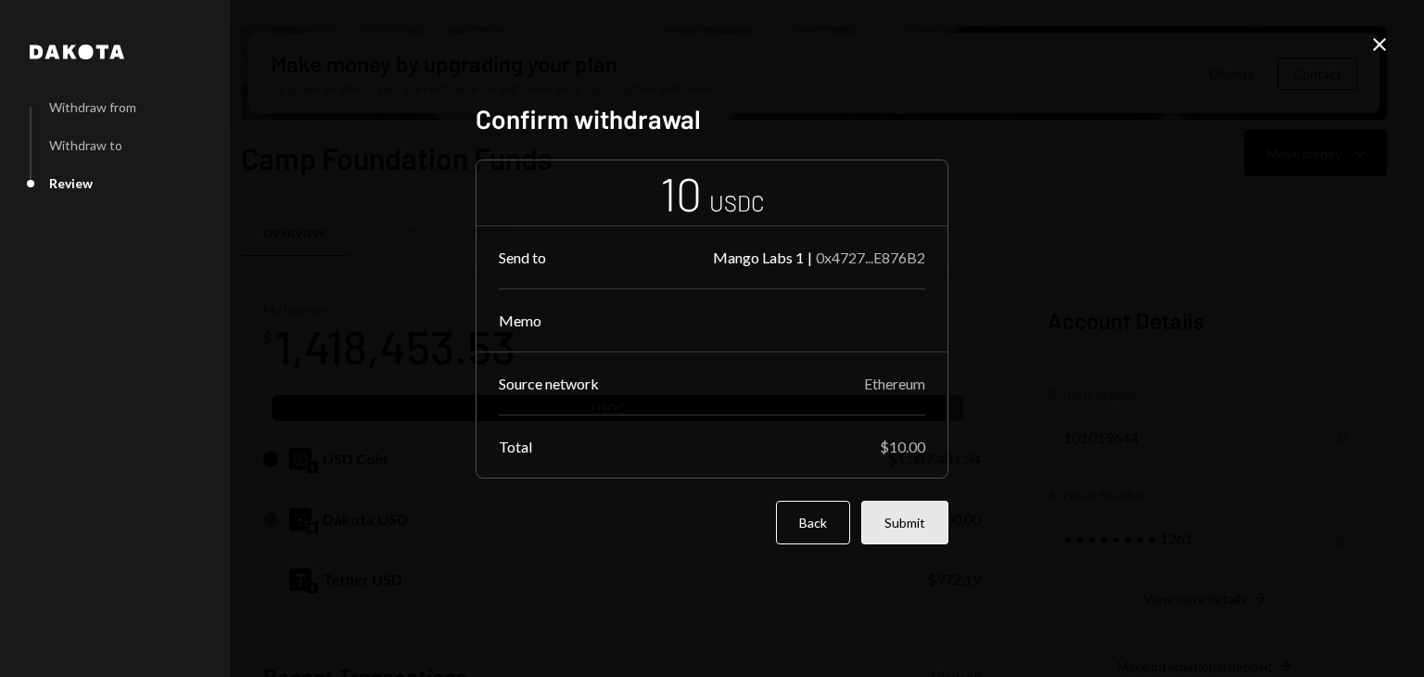
click at [920, 510] on button "Submit" at bounding box center [904, 523] width 87 height 44
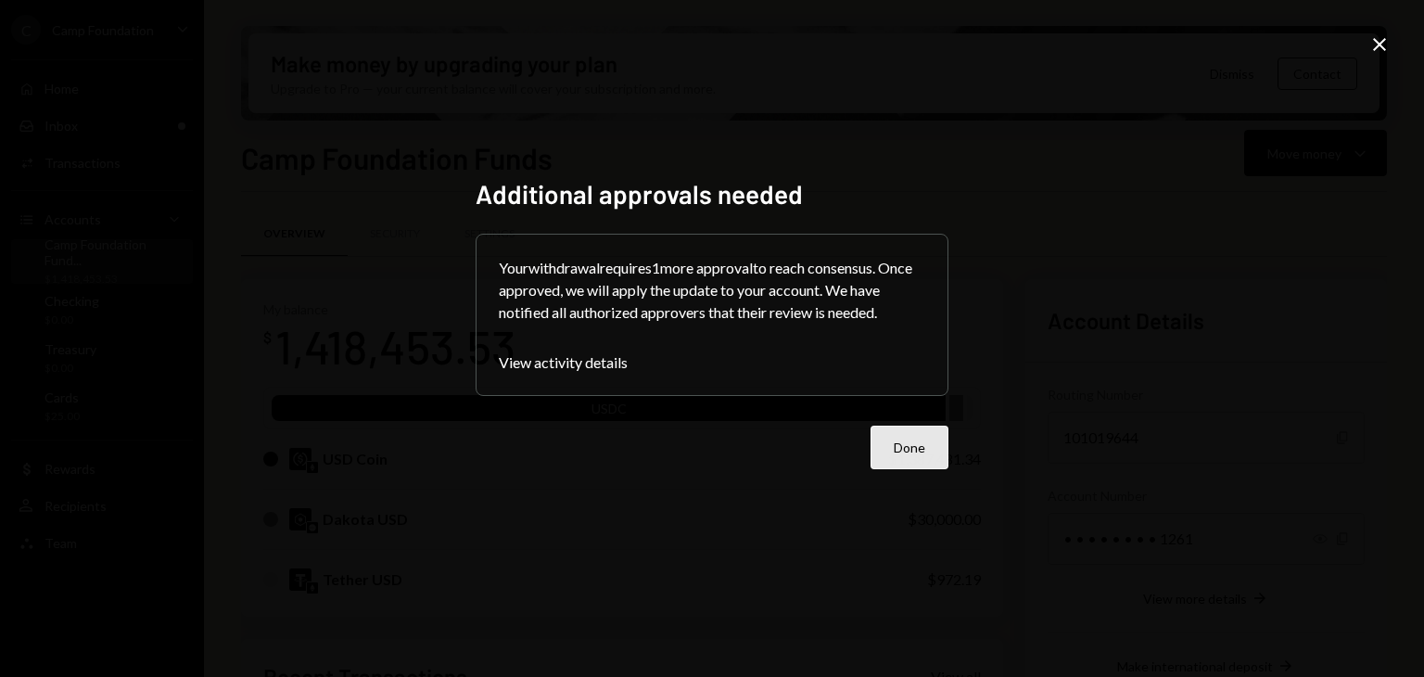
click at [915, 452] on button "Done" at bounding box center [910, 448] width 78 height 44
